Goal: Task Accomplishment & Management: Use online tool/utility

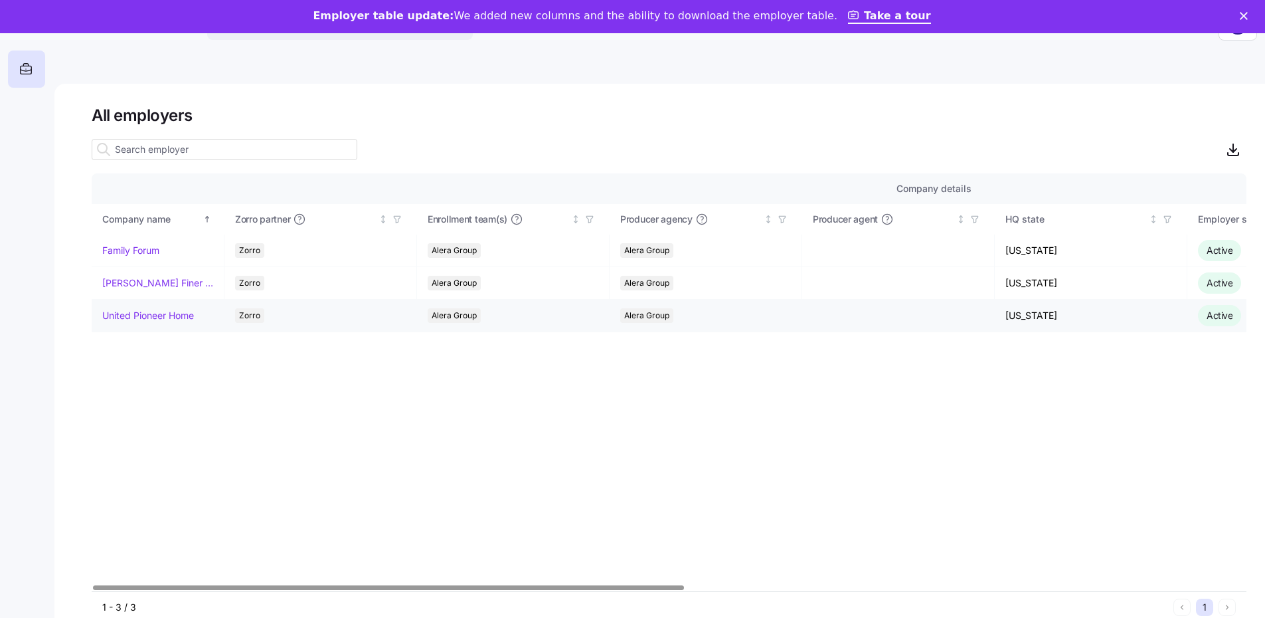
click at [145, 300] on td "United Pioneer Home" at bounding box center [158, 316] width 133 height 33
click at [153, 317] on link "United Pioneer Home" at bounding box center [148, 315] width 92 height 13
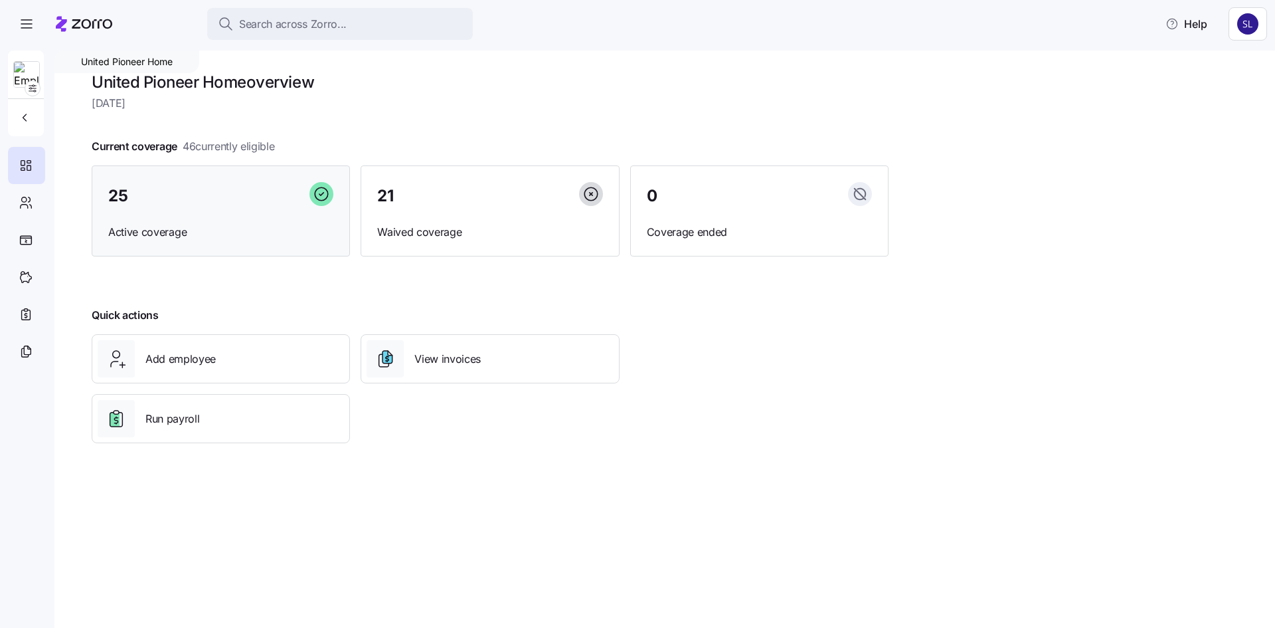
click at [146, 197] on div "25" at bounding box center [220, 196] width 225 height 29
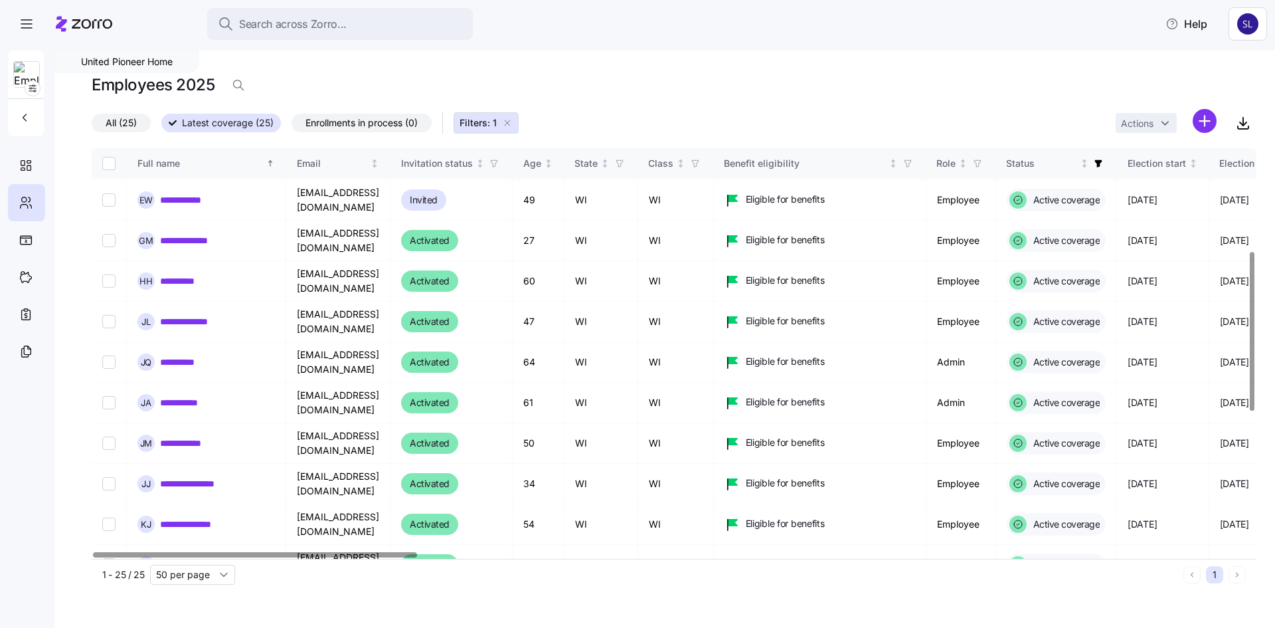
scroll to position [266, 0]
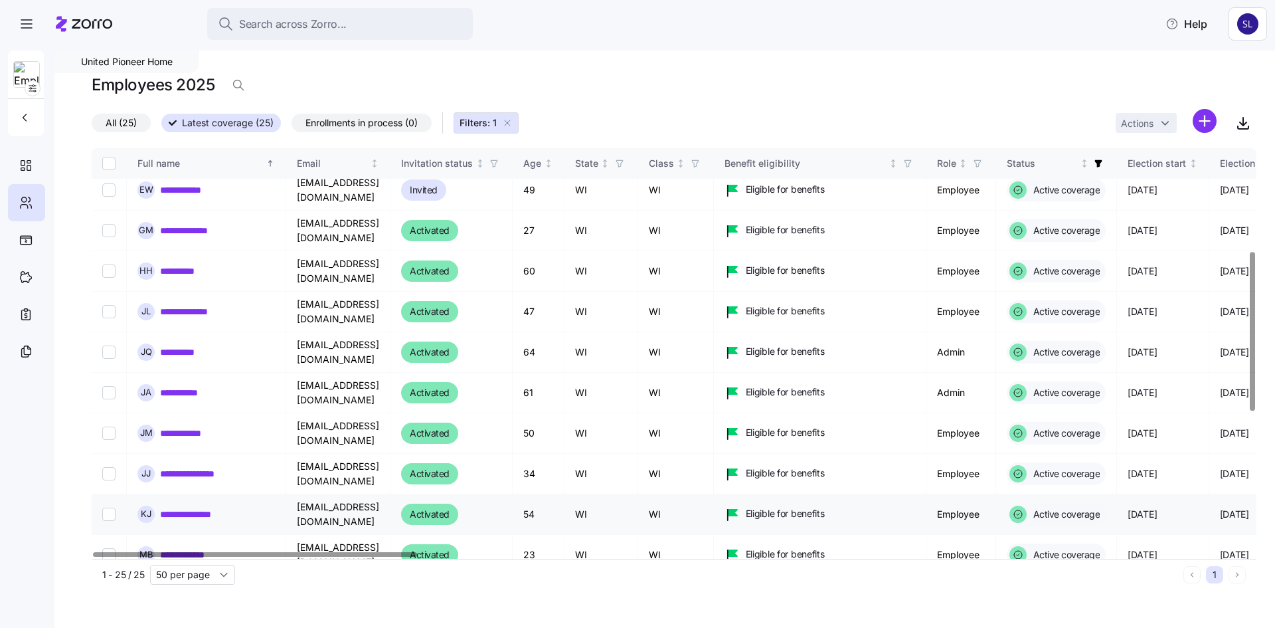
click at [182, 507] on link "**********" at bounding box center [194, 513] width 68 height 13
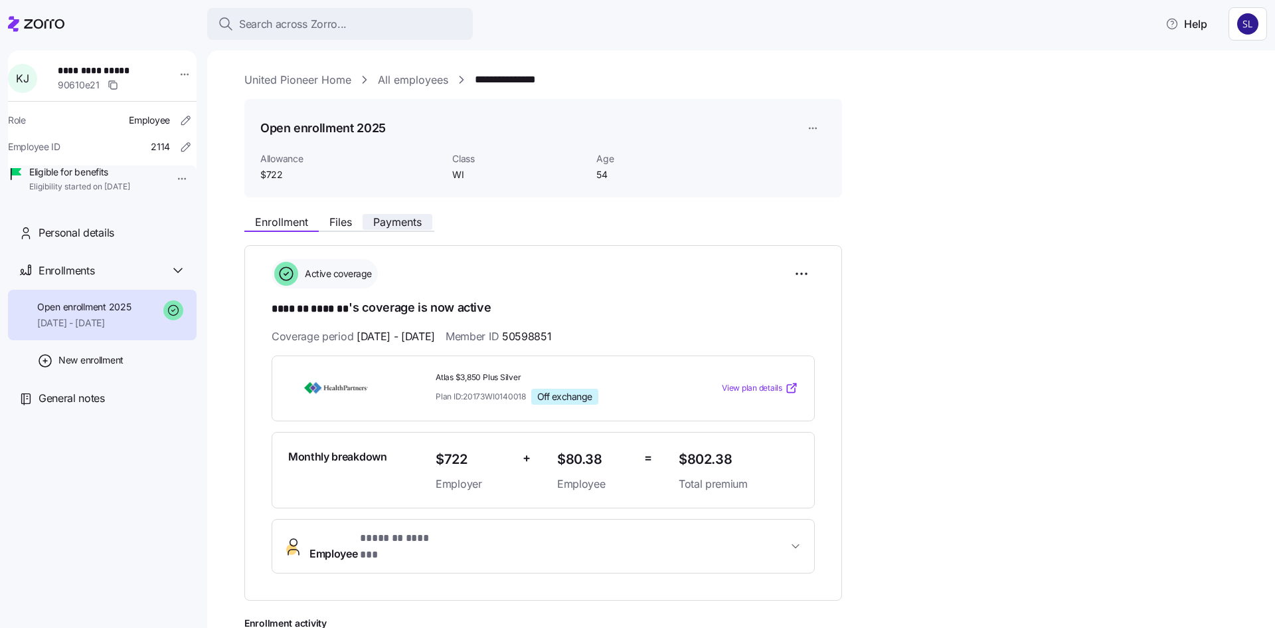
click at [378, 219] on span "Payments" at bounding box center [397, 222] width 48 height 11
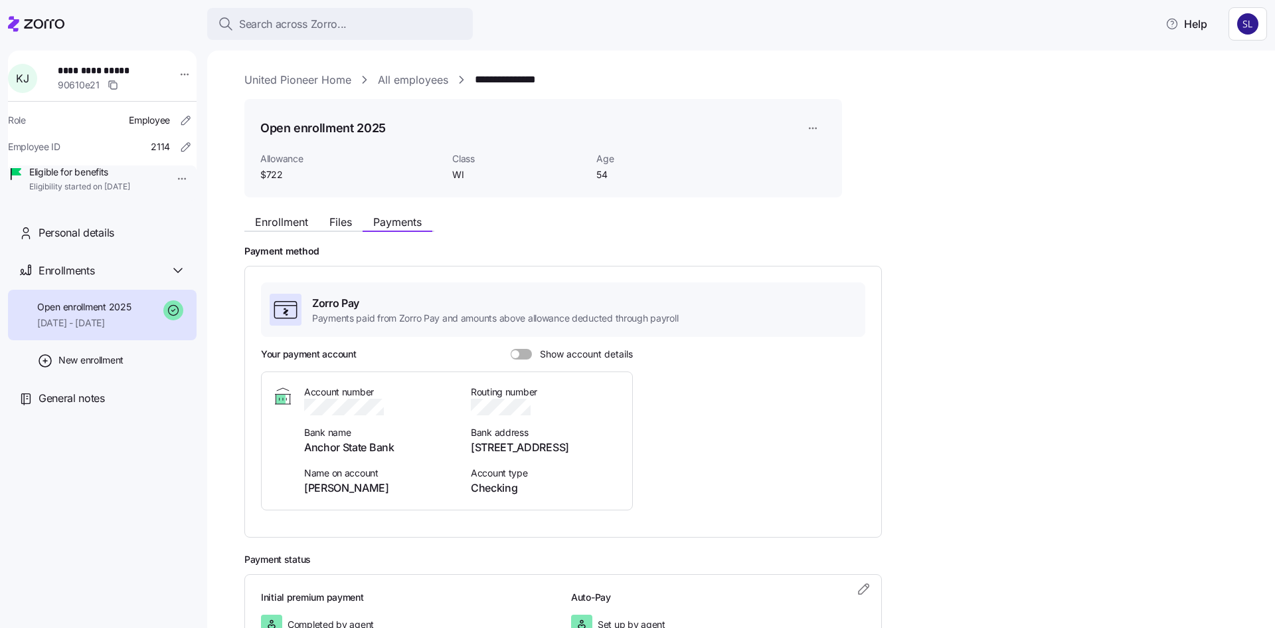
click at [529, 360] on div "Your payment account Show account details" at bounding box center [447, 353] width 372 height 13
click at [528, 352] on span at bounding box center [525, 354] width 13 height 11
click at [511, 349] on input "Show account details" at bounding box center [511, 349] width 0 height 0
click at [277, 224] on span "Enrollment" at bounding box center [281, 222] width 53 height 11
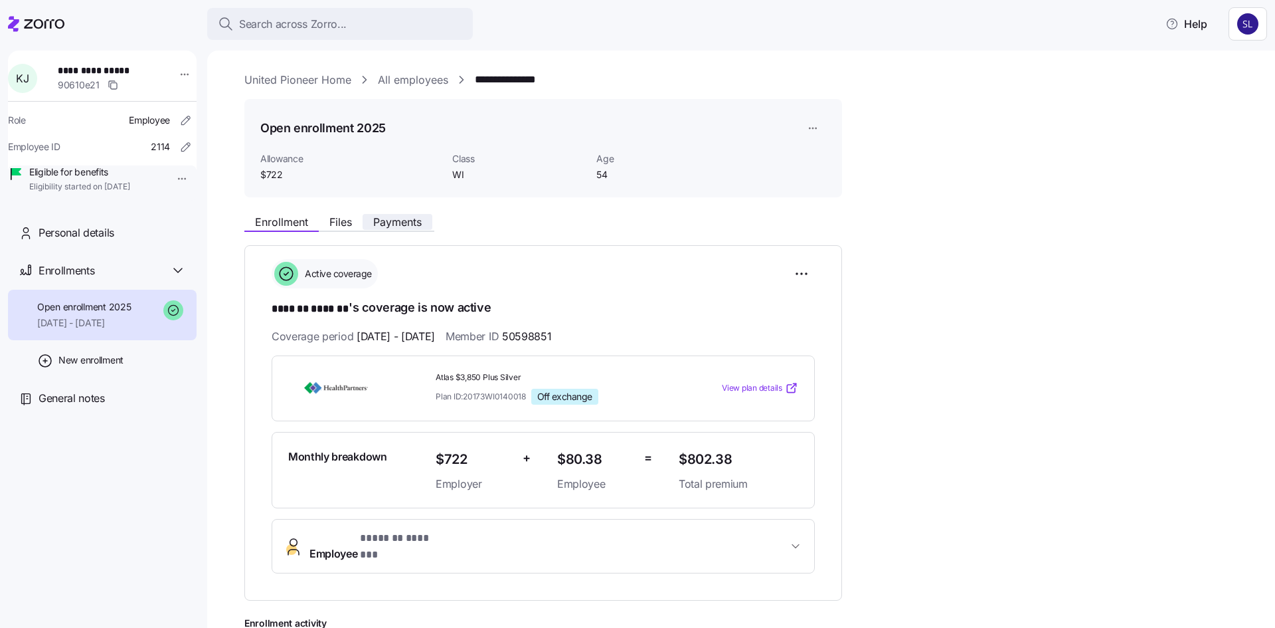
click at [385, 224] on span "Payments" at bounding box center [397, 222] width 48 height 11
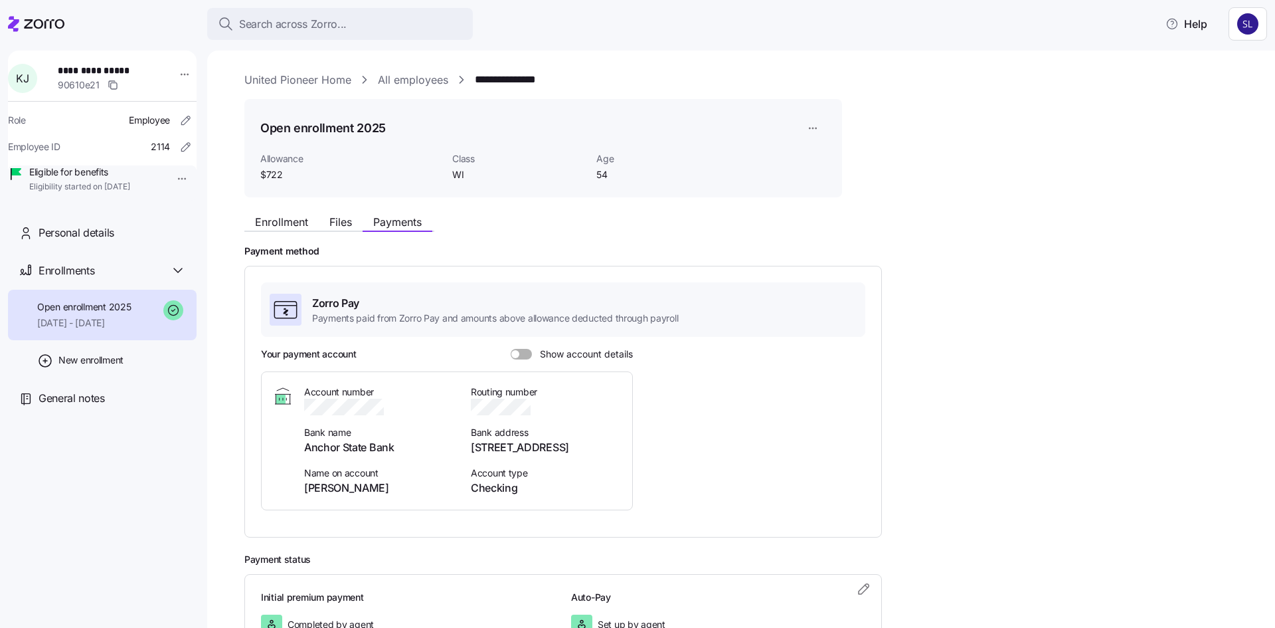
click at [527, 355] on span at bounding box center [525, 354] width 13 height 11
click at [511, 349] on input "Show account details" at bounding box center [511, 349] width 0 height 0
click at [298, 78] on link "United Pioneer Home" at bounding box center [297, 80] width 107 height 17
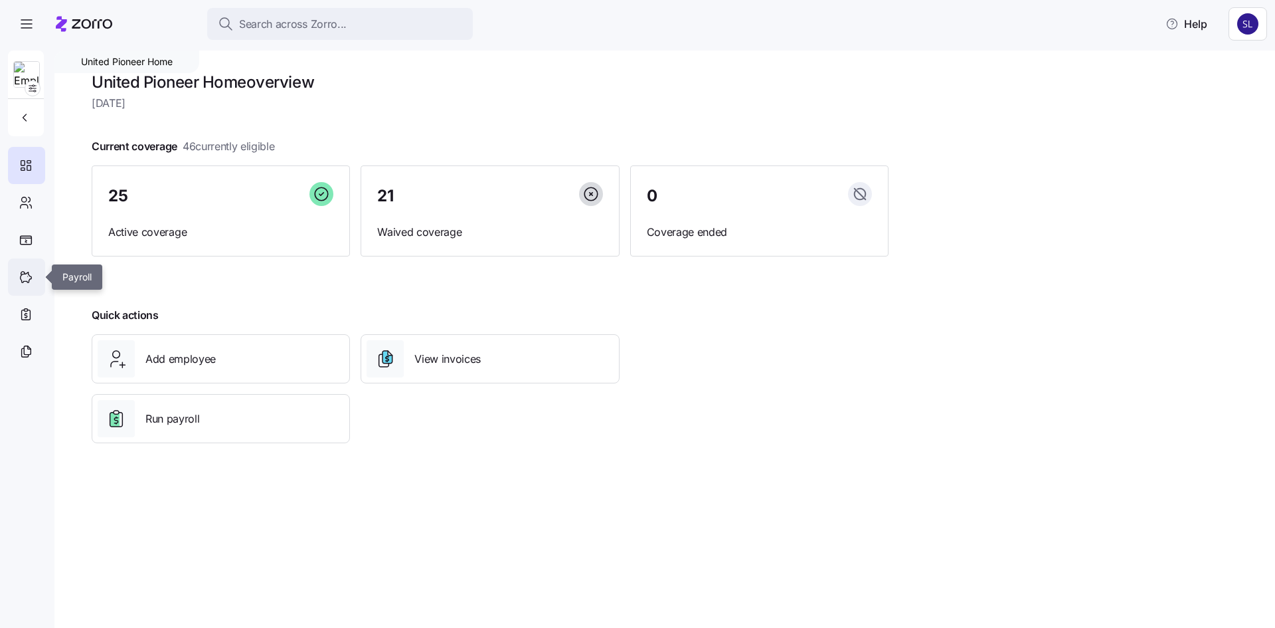
click at [21, 268] on div at bounding box center [26, 276] width 37 height 37
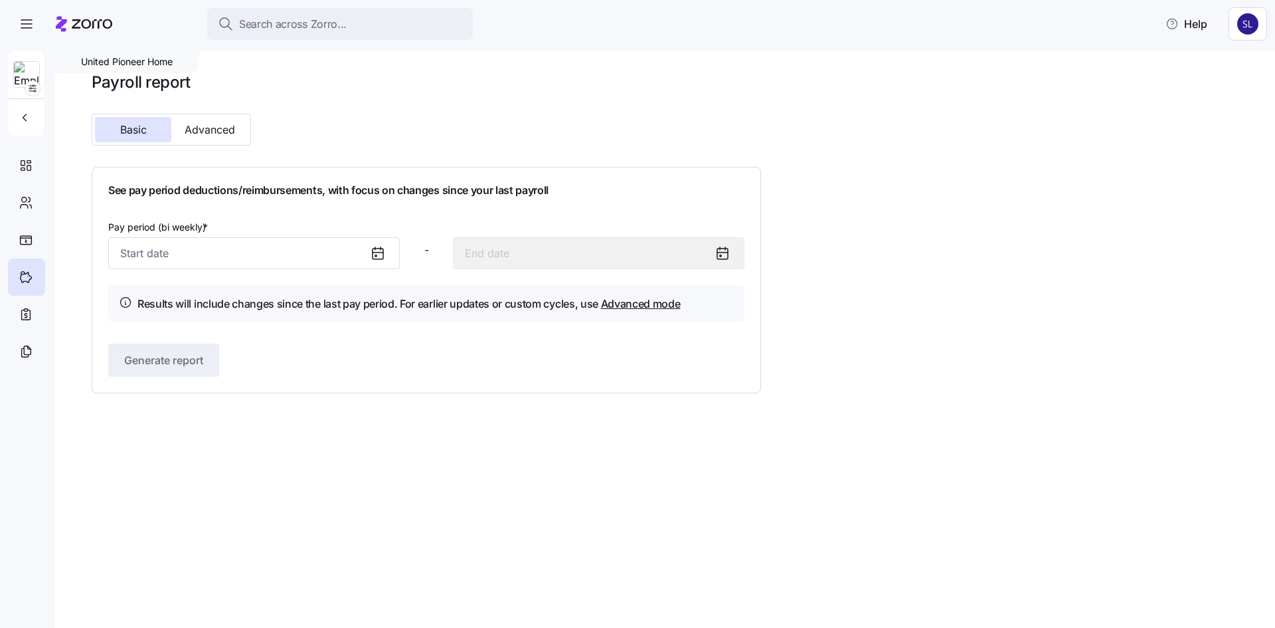
click at [382, 256] on icon at bounding box center [378, 253] width 16 height 16
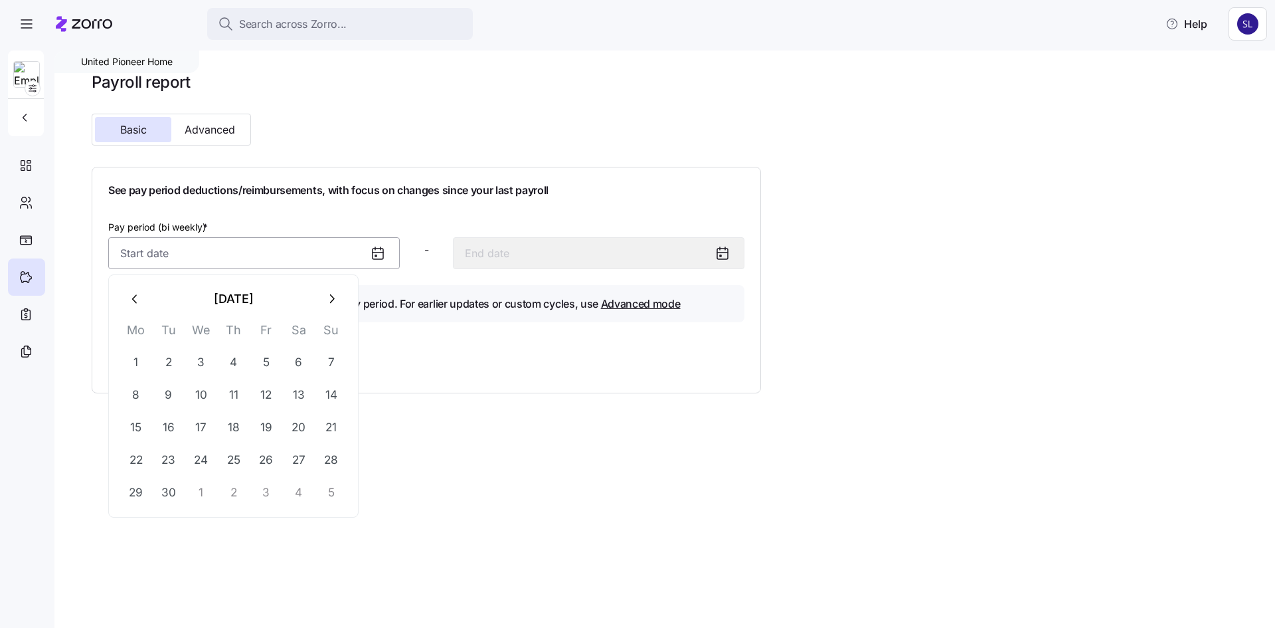
click at [274, 260] on input "Pay period (bi weekly) *" at bounding box center [254, 253] width 292 height 32
click at [169, 359] on button "2" at bounding box center [169, 362] width 32 height 32
type input "[DATE]"
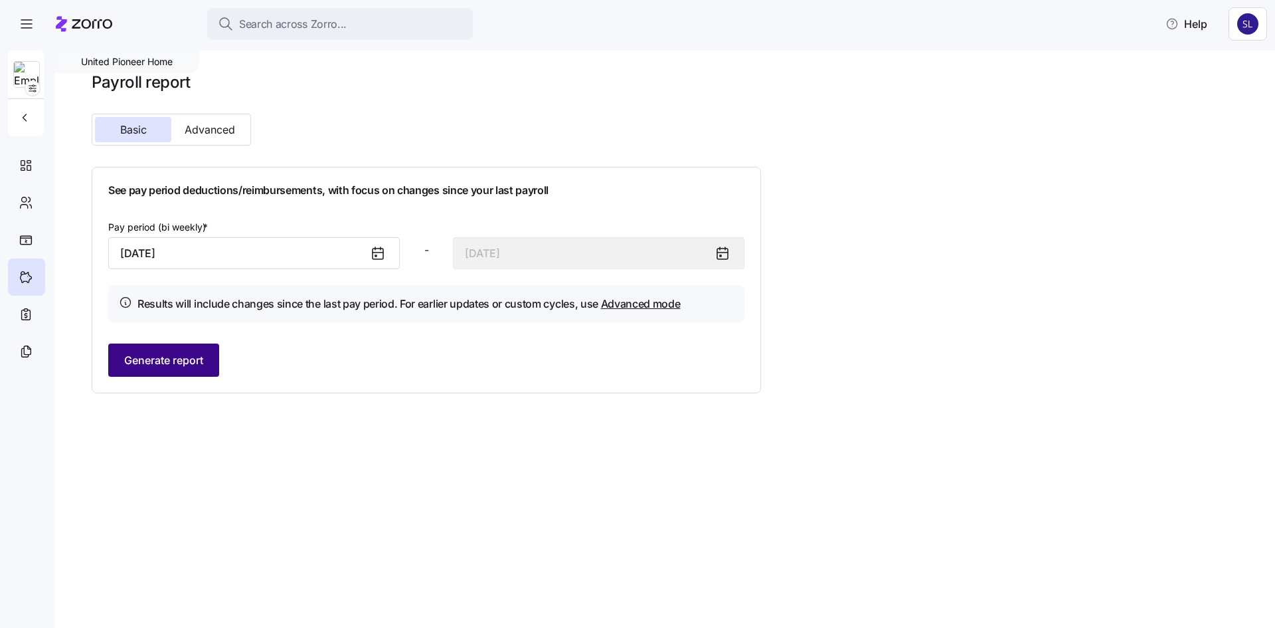
click at [165, 356] on span "Generate report" at bounding box center [163, 360] width 79 height 16
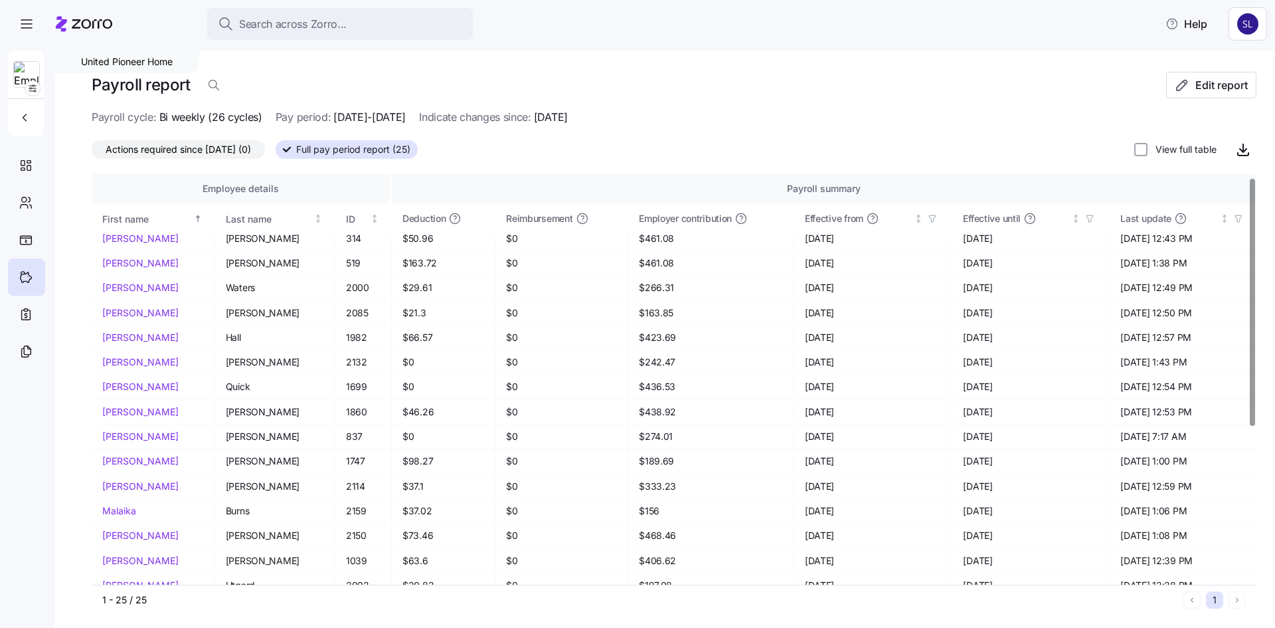
scroll to position [133, 0]
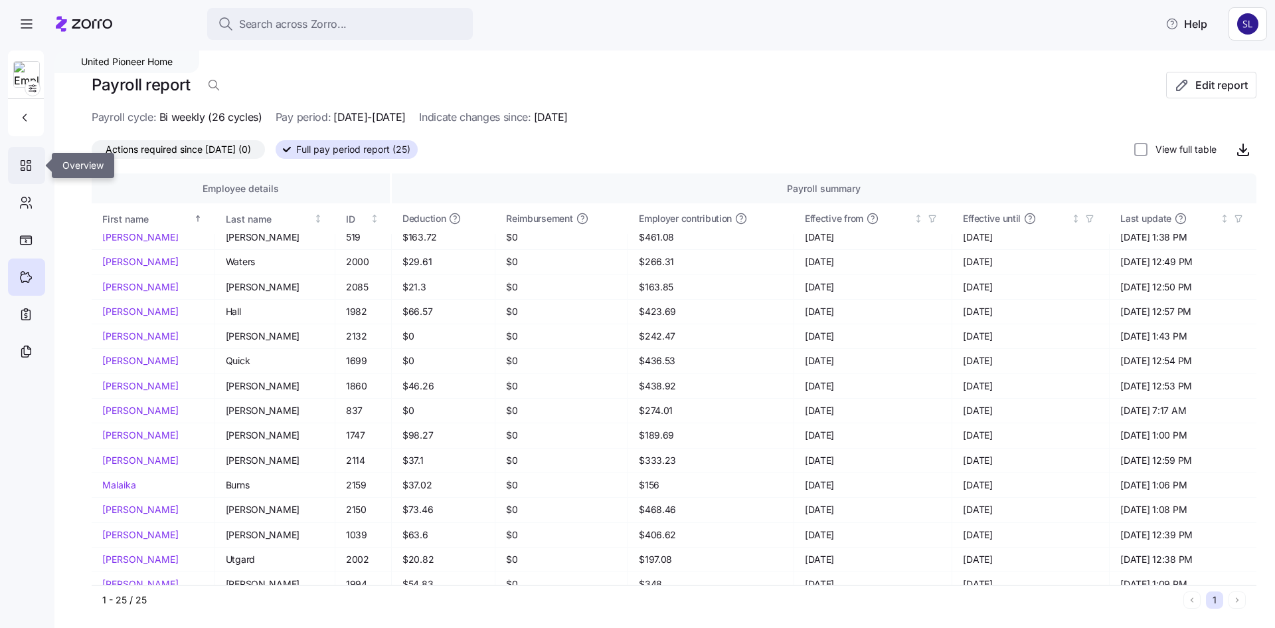
click at [22, 165] on icon at bounding box center [23, 163] width 4 height 5
